Goal: Task Accomplishment & Management: Manage account settings

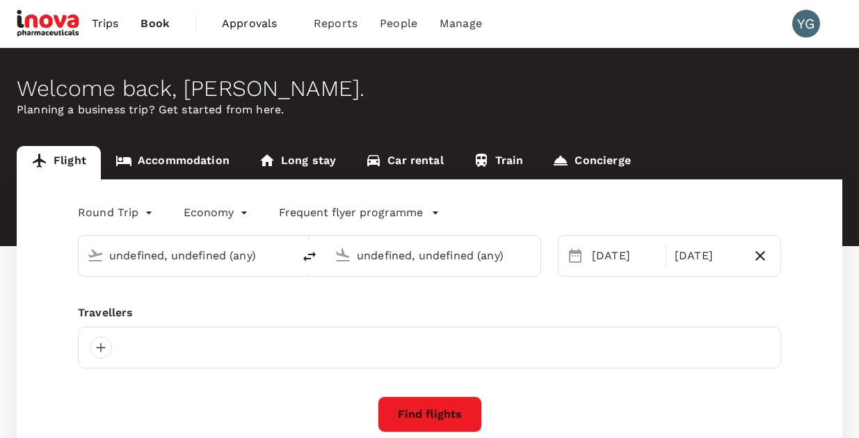
type input "[GEOGRAPHIC_DATA] ([PERSON_NAME])"
type input "Singapore Changi (SIN)"
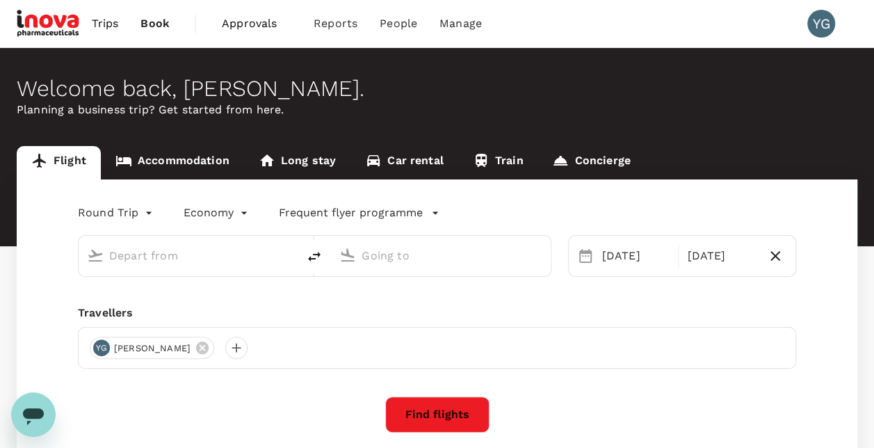
click at [242, 25] on span "Approvals" at bounding box center [257, 23] width 70 height 17
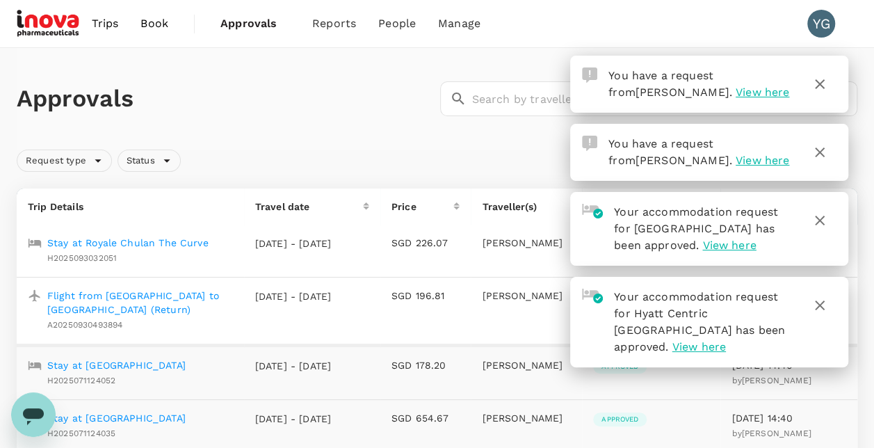
click at [352, 114] on div "Approvals ​ ​" at bounding box center [434, 96] width 847 height 40
click at [820, 82] on icon "button" at bounding box center [820, 84] width 17 height 17
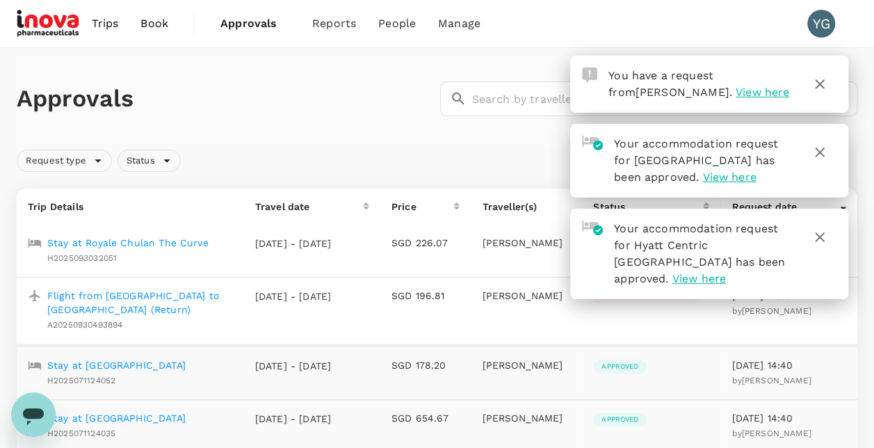
click at [825, 152] on icon "button" at bounding box center [820, 152] width 17 height 17
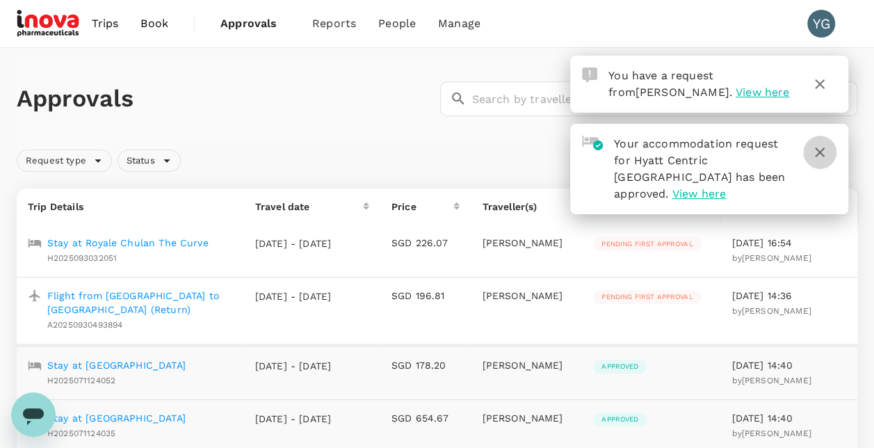
click at [822, 148] on icon "button" at bounding box center [820, 152] width 10 height 10
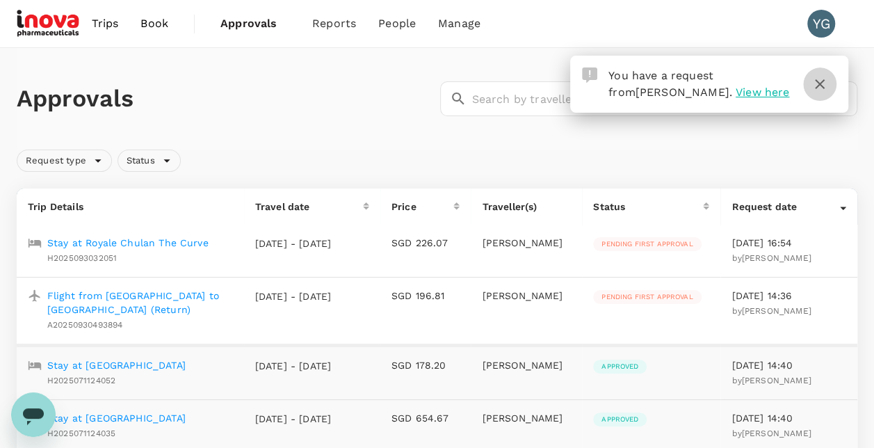
click at [820, 78] on icon "button" at bounding box center [820, 84] width 17 height 17
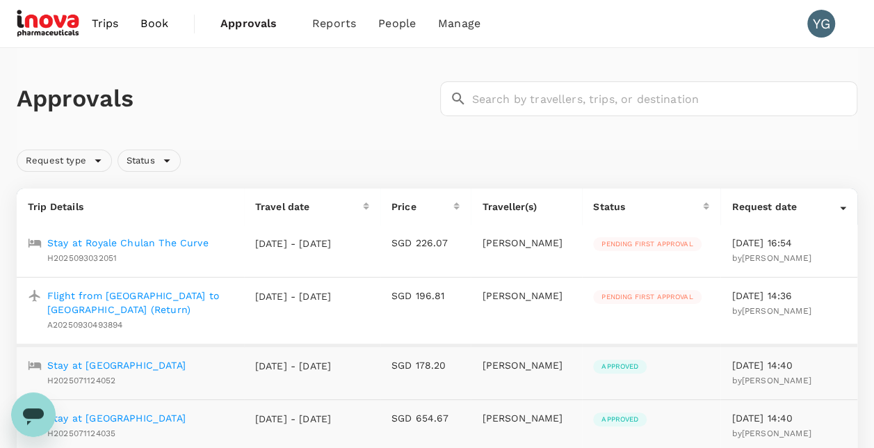
click at [344, 74] on div "Approvals ​ ​" at bounding box center [437, 99] width 841 height 102
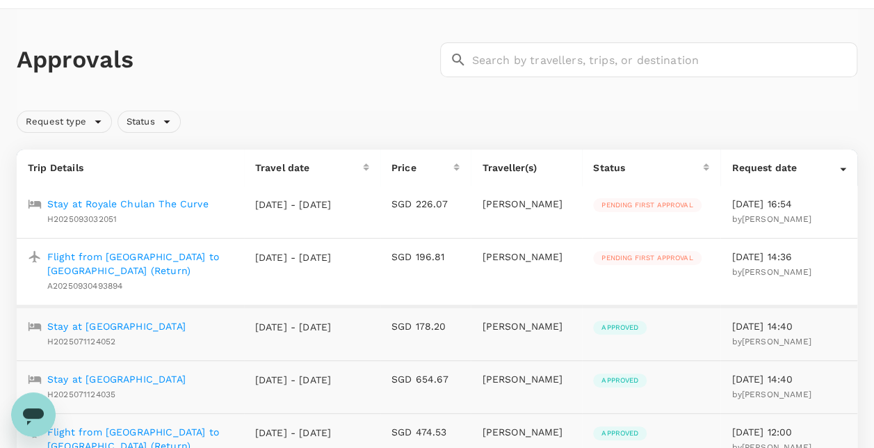
scroll to position [70, 0]
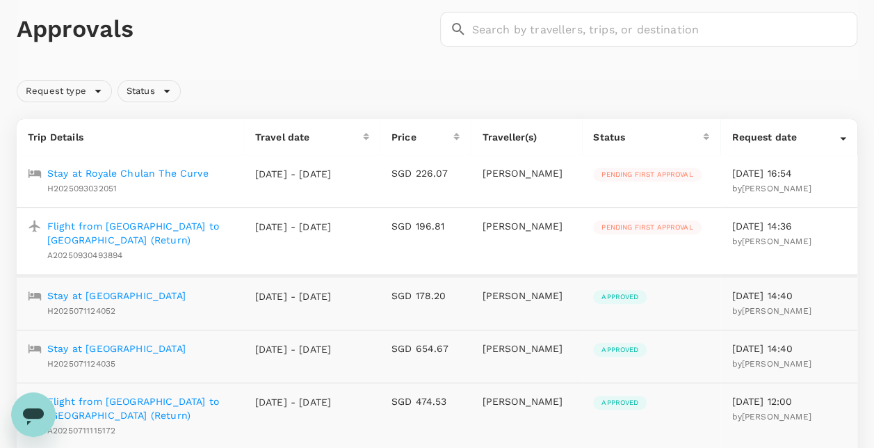
click at [99, 227] on p "Flight from [GEOGRAPHIC_DATA] to [GEOGRAPHIC_DATA] (Return)" at bounding box center [140, 233] width 186 height 28
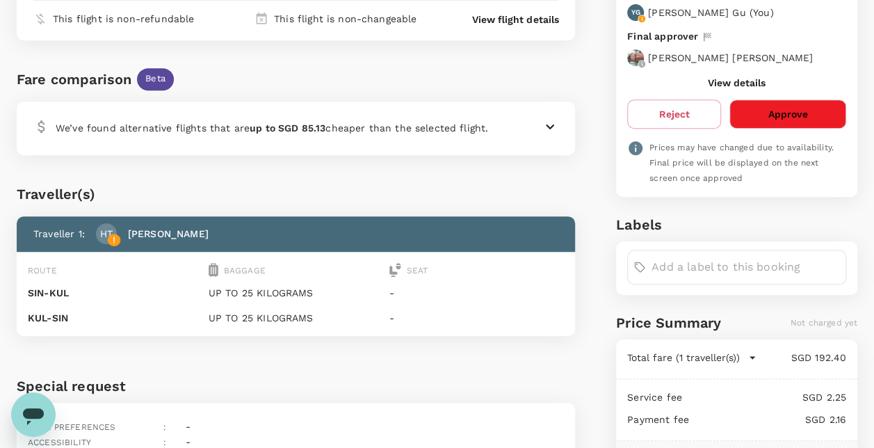
scroll to position [239, 0]
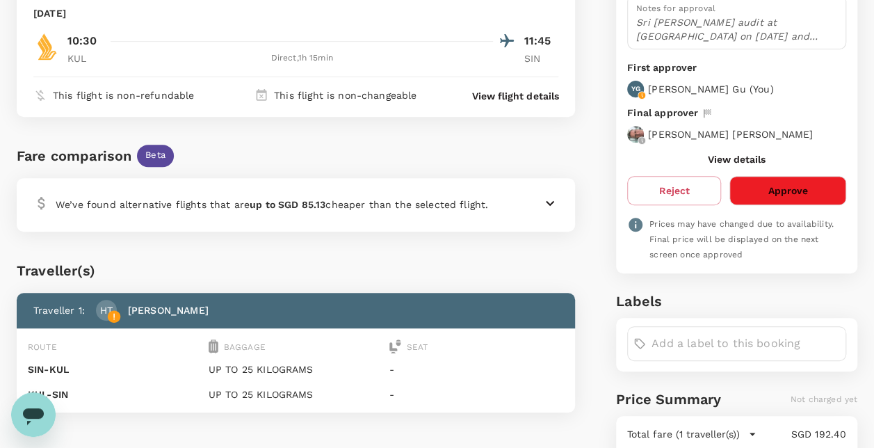
click at [552, 202] on icon at bounding box center [550, 202] width 8 height 5
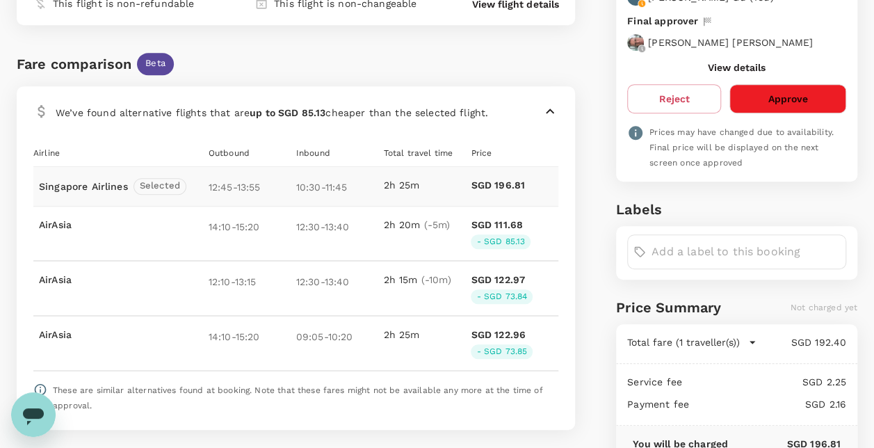
scroll to position [274, 0]
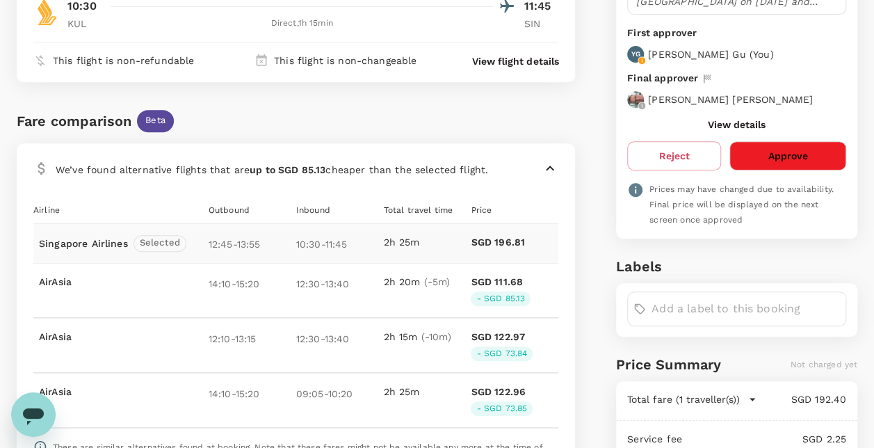
click at [552, 169] on icon at bounding box center [550, 168] width 17 height 17
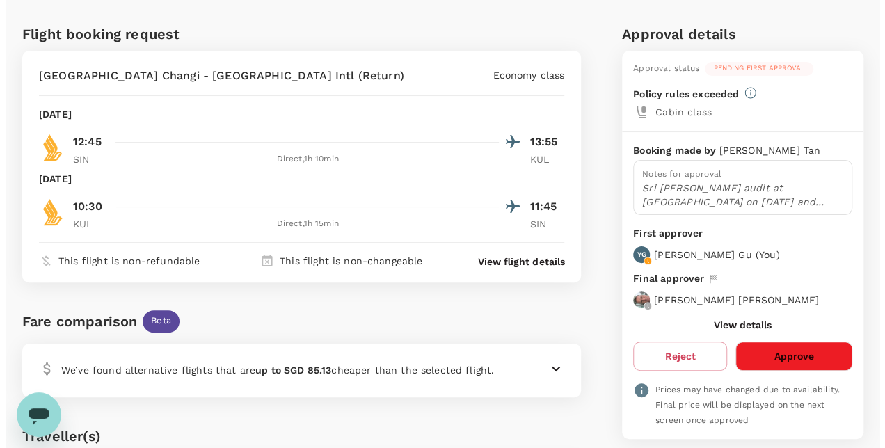
scroll to position [65, 0]
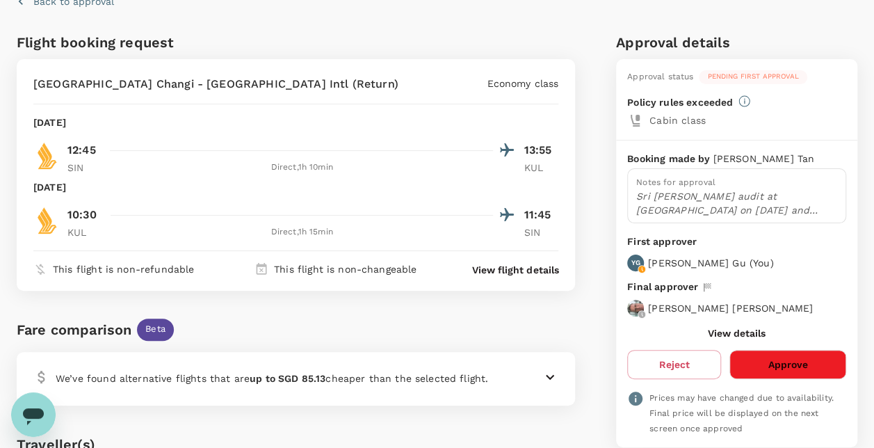
click at [521, 270] on p "View flight details" at bounding box center [515, 270] width 86 height 14
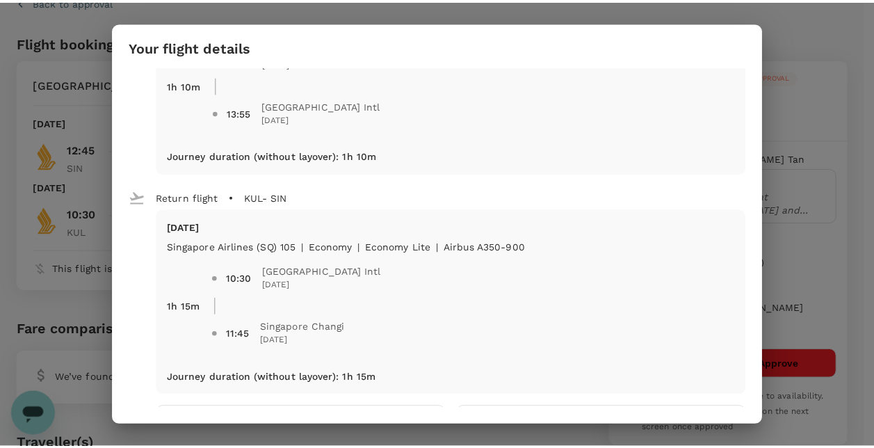
scroll to position [0, 0]
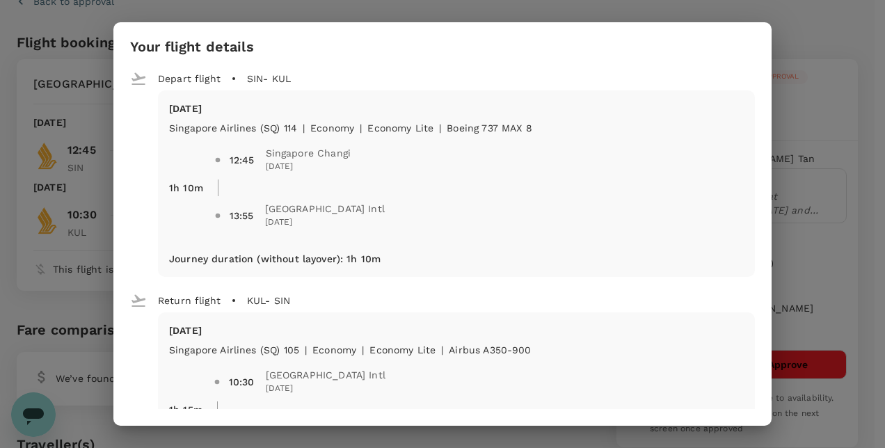
click at [669, 8] on div "Your flight details Depart flight SIN - KUL [DATE] Singapore Airlines (SQ) 114 …" at bounding box center [442, 224] width 885 height 448
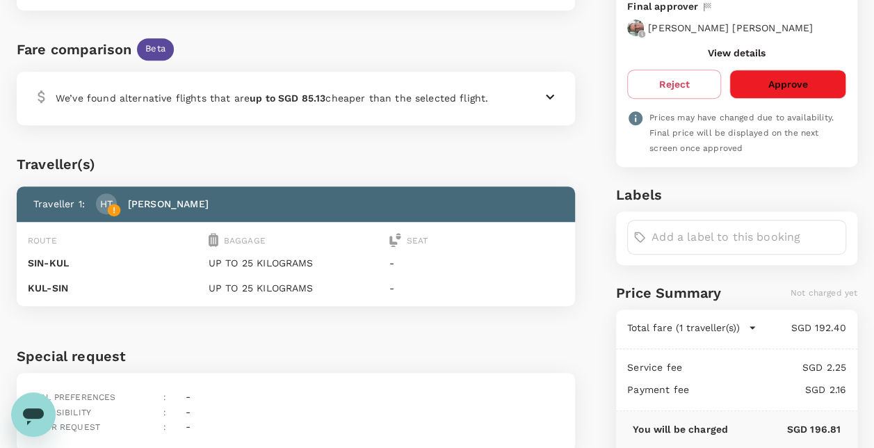
scroll to position [348, 0]
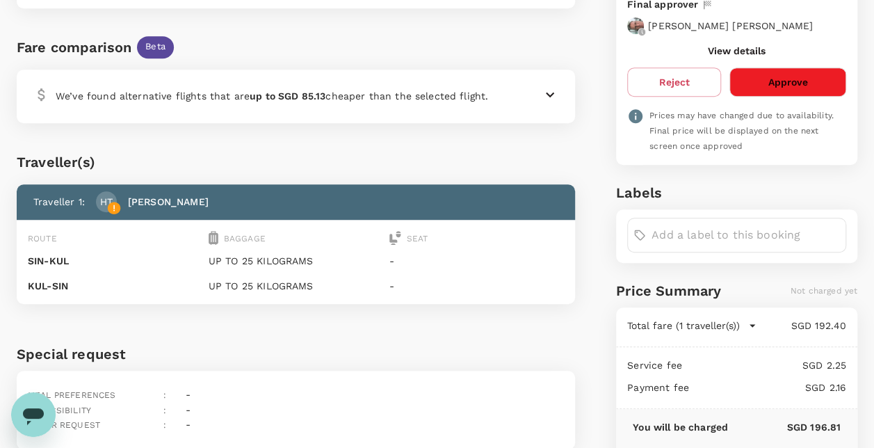
click at [786, 73] on button "Approve" at bounding box center [788, 81] width 117 height 29
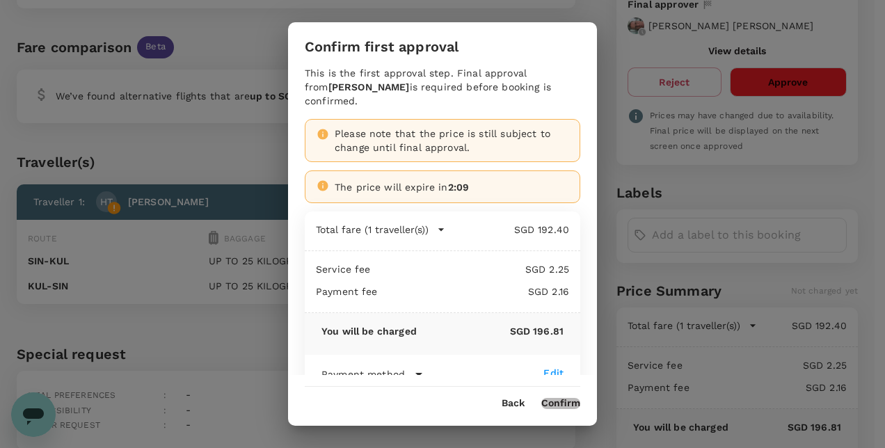
click at [565, 403] on button "Confirm" at bounding box center [560, 403] width 39 height 11
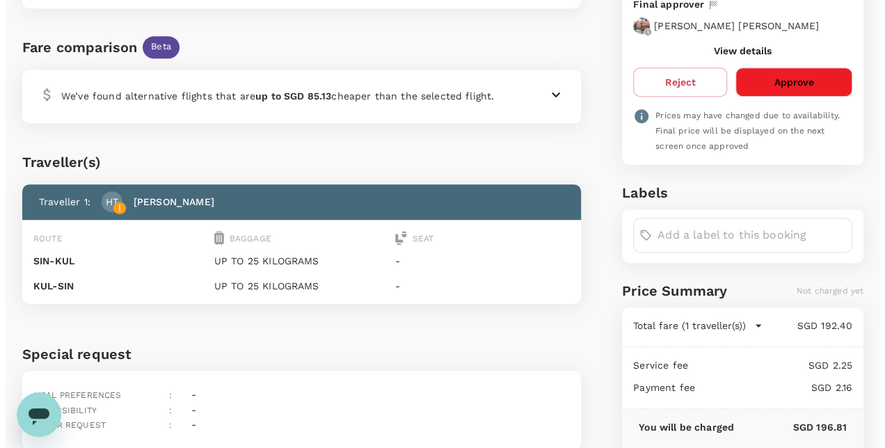
scroll to position [0, 0]
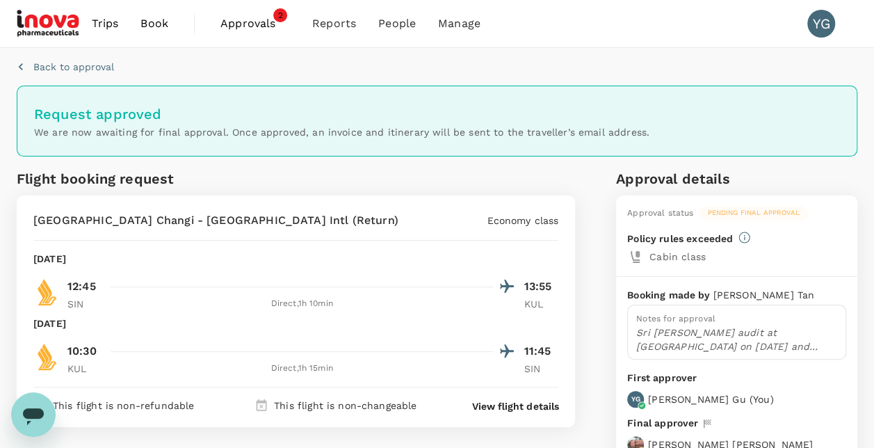
click at [241, 24] on span "Approvals" at bounding box center [256, 23] width 70 height 17
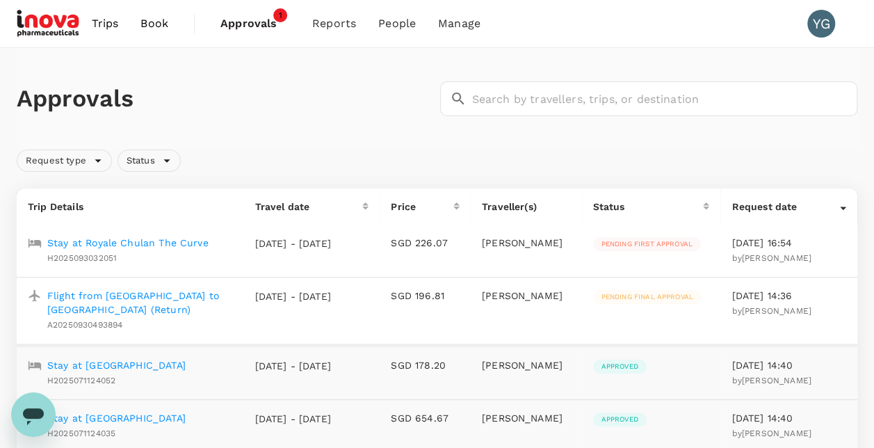
click at [127, 242] on p "Stay at Royale Chulan The Curve" at bounding box center [127, 243] width 161 height 14
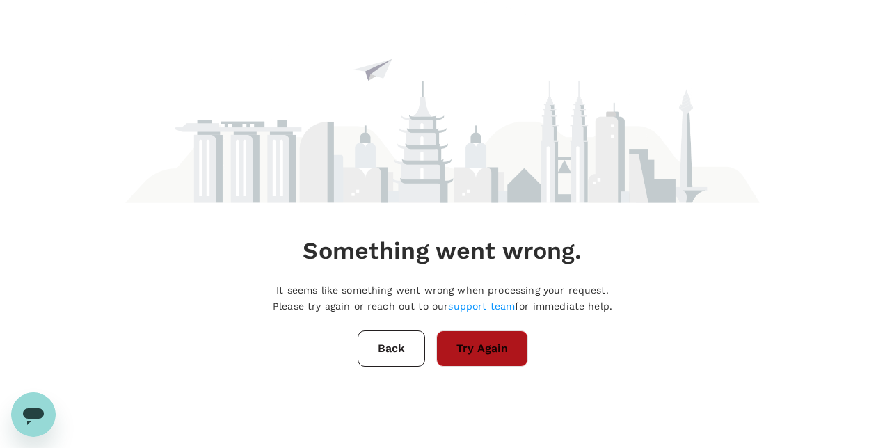
click at [474, 346] on button "Try Again" at bounding box center [482, 348] width 92 height 36
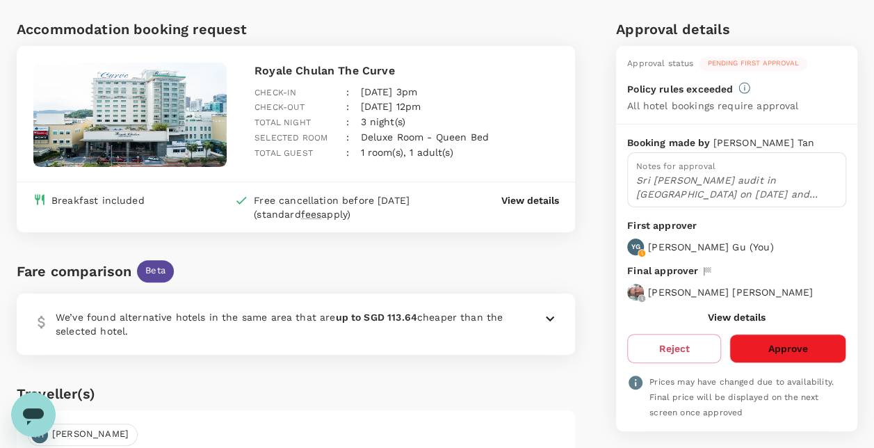
scroll to position [209, 0]
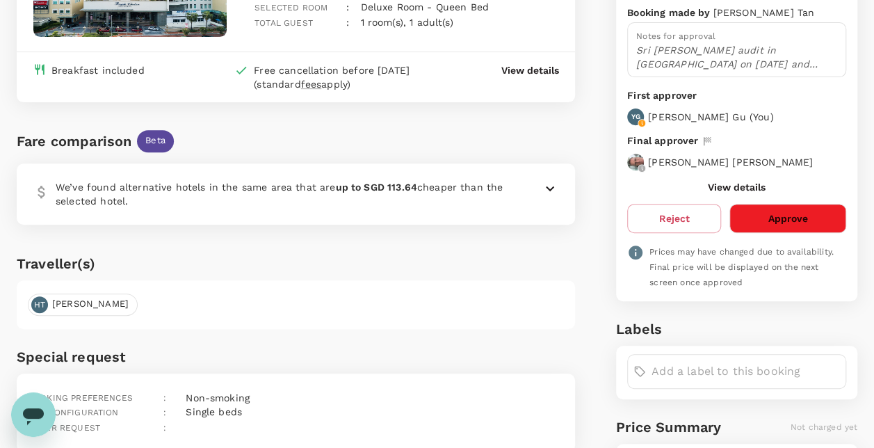
click at [554, 189] on icon at bounding box center [550, 188] width 17 height 17
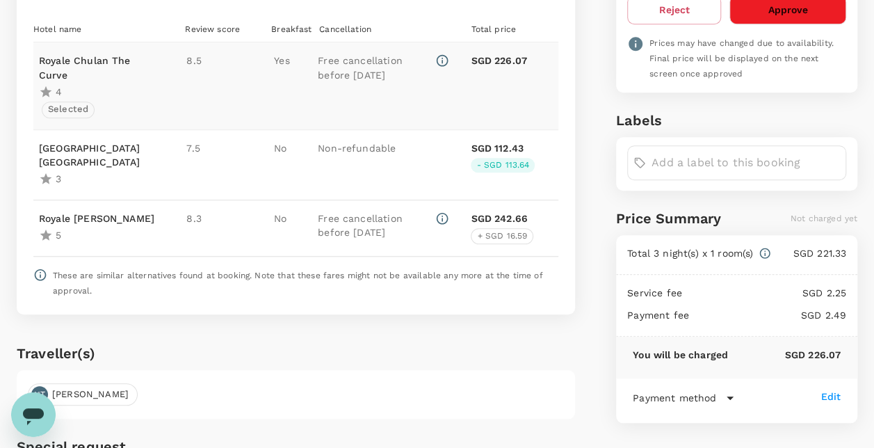
scroll to position [139, 0]
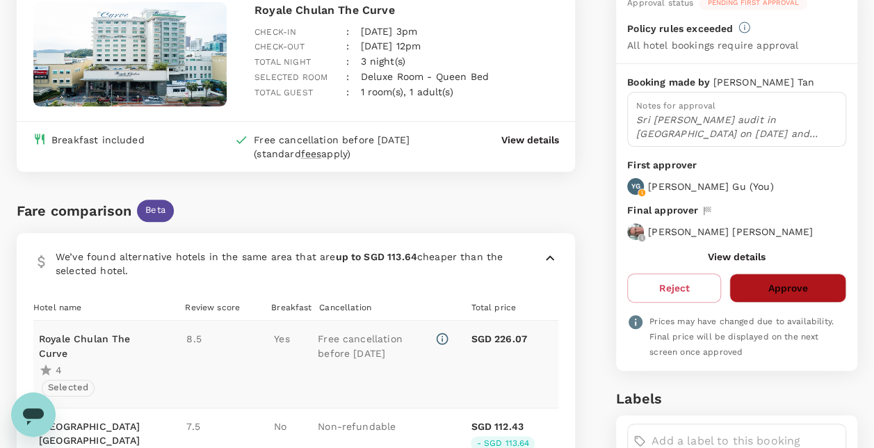
click at [809, 278] on button "Approve" at bounding box center [788, 287] width 117 height 29
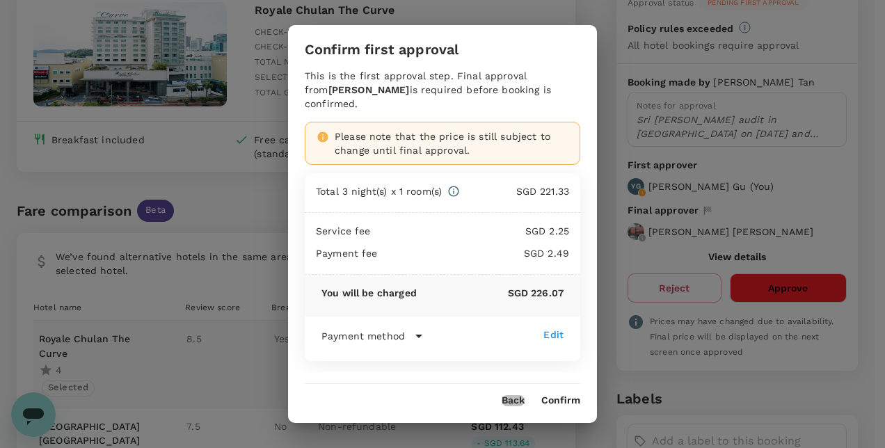
click at [519, 395] on button "Back" at bounding box center [513, 400] width 23 height 11
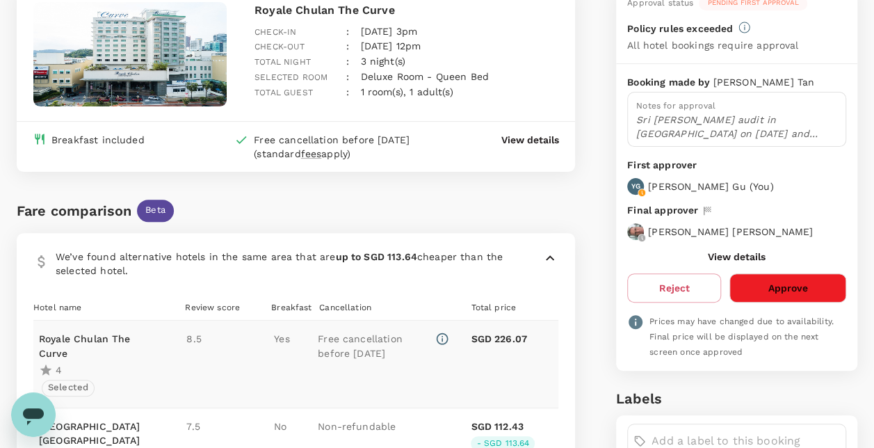
click at [735, 253] on button "View details" at bounding box center [737, 256] width 58 height 11
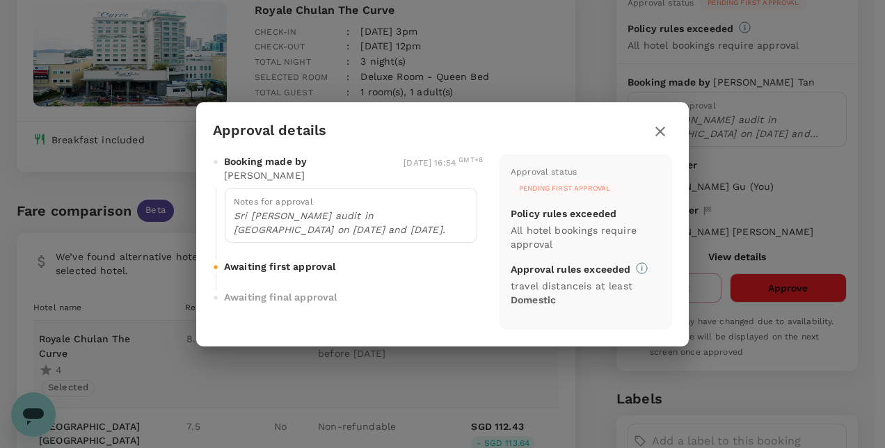
click at [657, 127] on icon "button" at bounding box center [660, 131] width 17 height 17
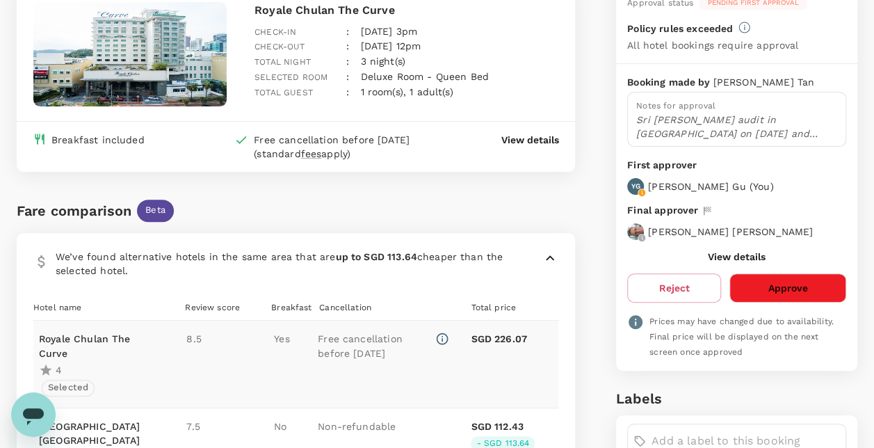
click at [789, 294] on button "Approve" at bounding box center [788, 287] width 117 height 29
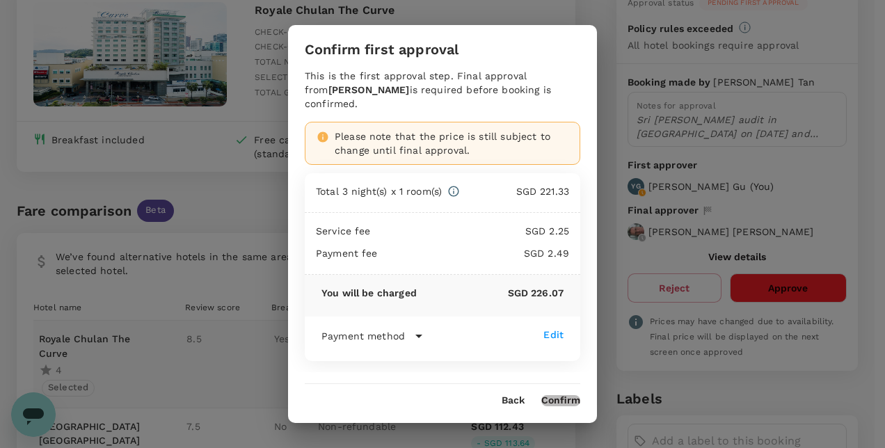
click at [576, 397] on button "Confirm" at bounding box center [560, 400] width 39 height 11
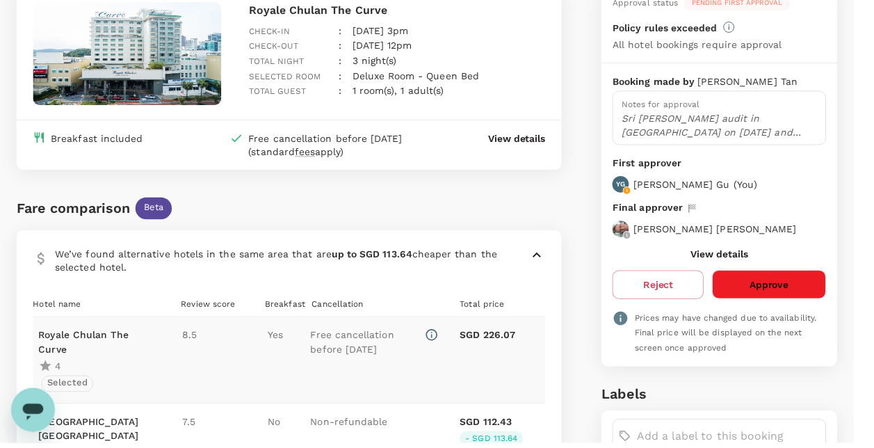
scroll to position [0, 0]
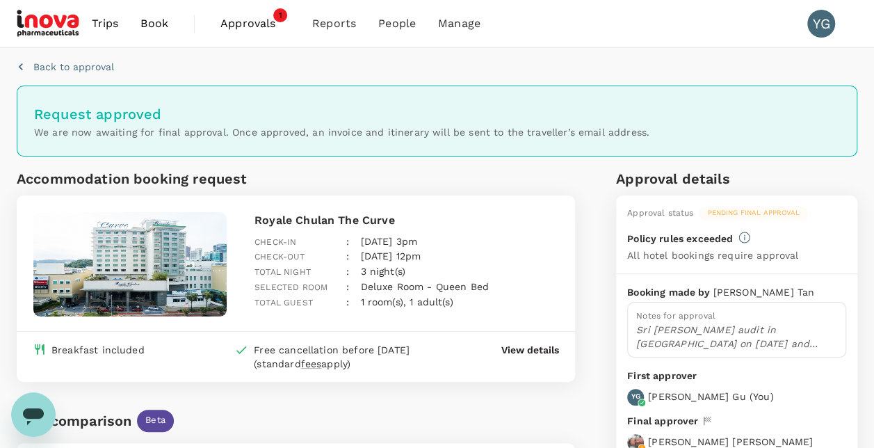
click at [248, 17] on span "Approvals" at bounding box center [256, 23] width 70 height 17
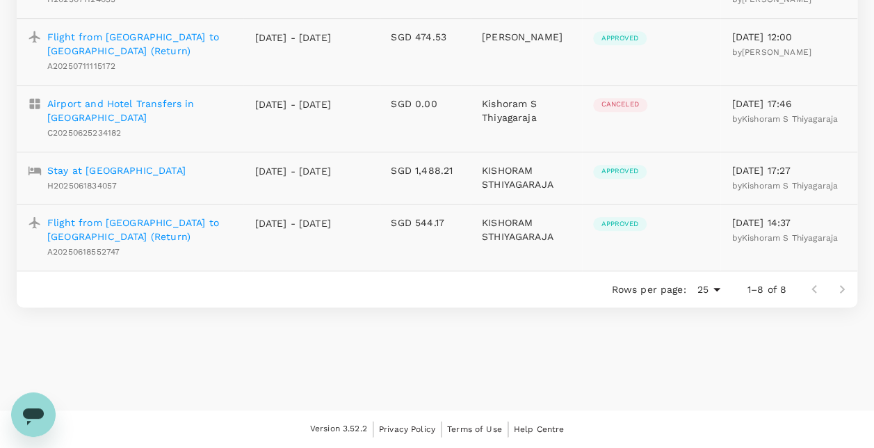
scroll to position [97, 0]
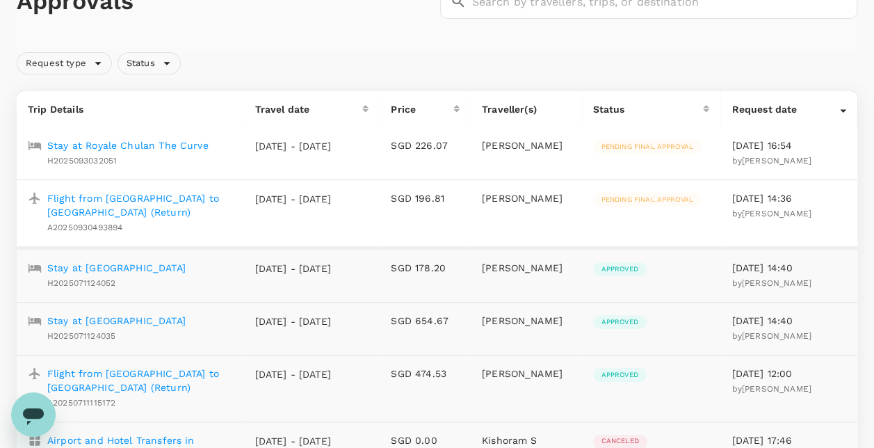
click at [334, 35] on div "Approvals ​ ​" at bounding box center [437, 2] width 841 height 102
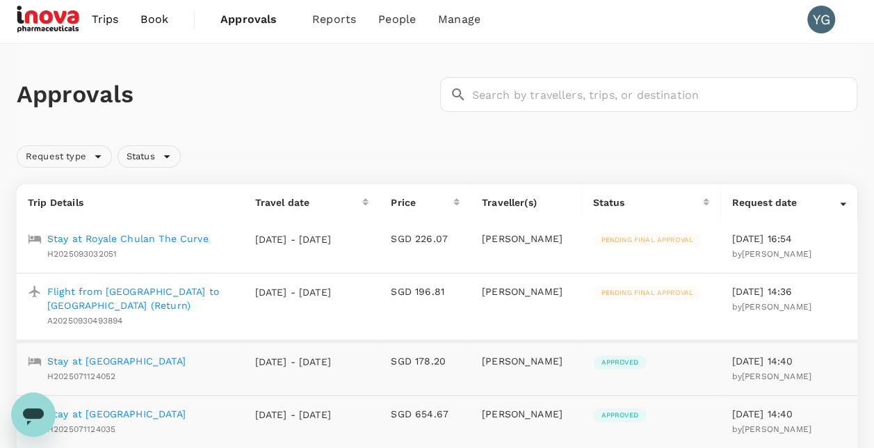
scroll to position [0, 0]
